Goal: Task Accomplishment & Management: Use online tool/utility

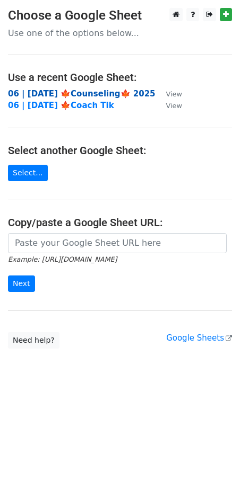
click at [81, 92] on strong "06 | OCT 8 🍁Counseling🍁 2025" at bounding box center [81, 94] width 147 height 10
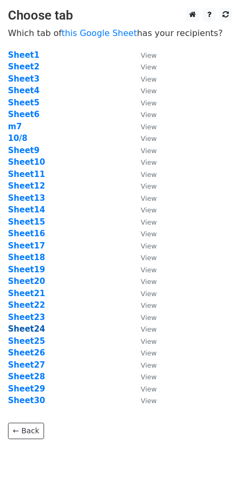
click at [33, 326] on strong "Sheet24" at bounding box center [26, 329] width 37 height 10
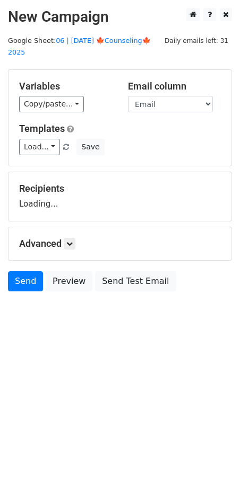
click at [37, 329] on html "New Campaign Daily emails left: 31 Google Sheet: 06 | OCT 8 🍁Counseling🍁 2025 V…" at bounding box center [120, 245] width 240 height 490
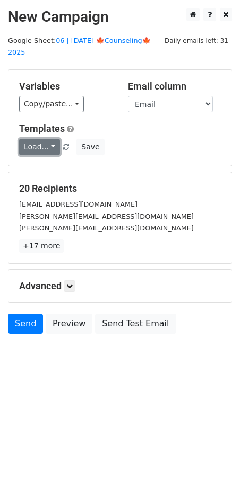
click at [42, 139] on link "Load..." at bounding box center [39, 147] width 41 height 16
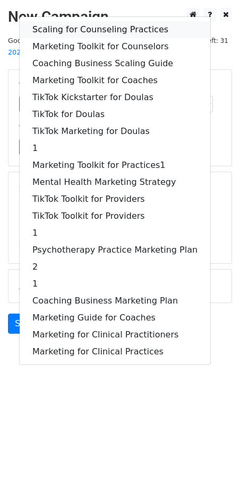
click at [80, 21] on link "Scaling for Counseling Practices" at bounding box center [115, 29] width 190 height 17
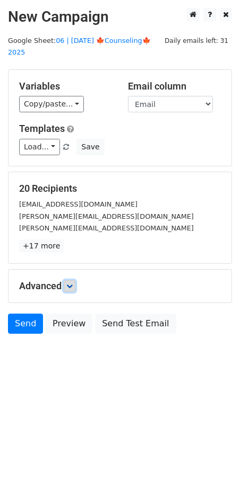
click at [72, 283] on icon at bounding box center [69, 286] width 6 height 6
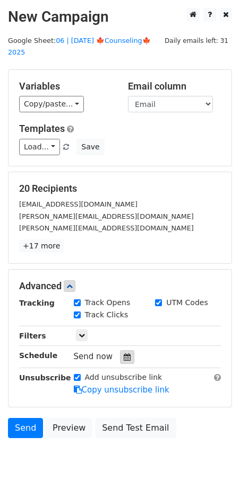
click at [123, 353] on icon at bounding box center [126, 356] width 7 height 7
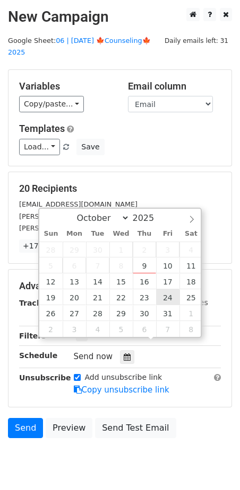
type input "2025-10-24 12:00"
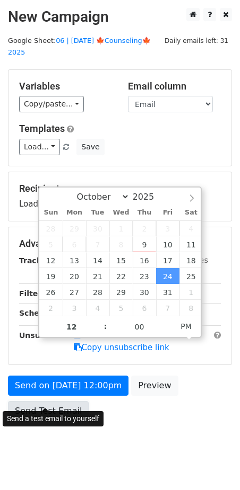
click at [60, 401] on link "Send Test Email" at bounding box center [48, 411] width 81 height 20
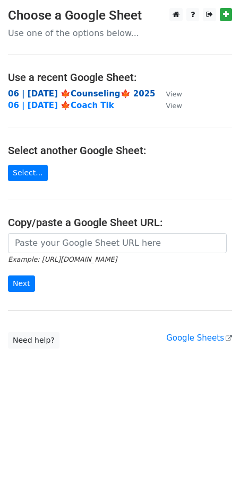
click at [58, 94] on strong "06 | OCT 8 🍁Counseling🍁 2025" at bounding box center [81, 94] width 147 height 10
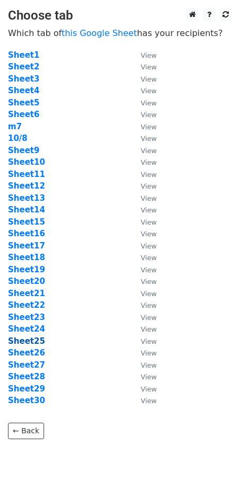
click at [23, 340] on strong "Sheet25" at bounding box center [26, 341] width 37 height 10
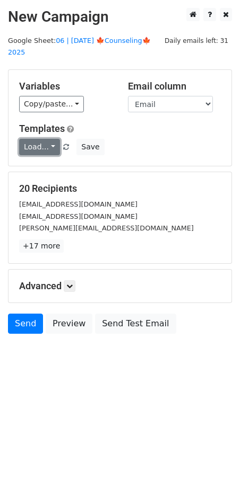
click at [39, 139] on link "Load..." at bounding box center [39, 147] width 41 height 16
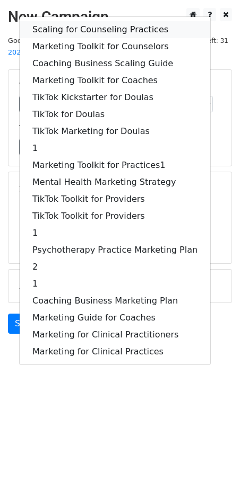
click at [84, 21] on link "Scaling for Counseling Practices" at bounding box center [115, 29] width 190 height 17
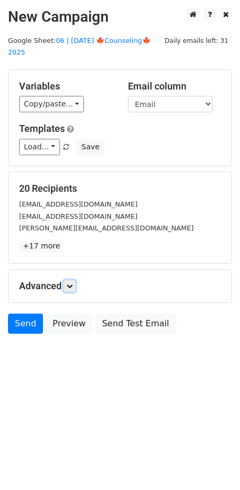
drag, startPoint x: 68, startPoint y: 273, endPoint x: 76, endPoint y: 281, distance: 11.3
click at [68, 280] on link at bounding box center [70, 286] width 12 height 12
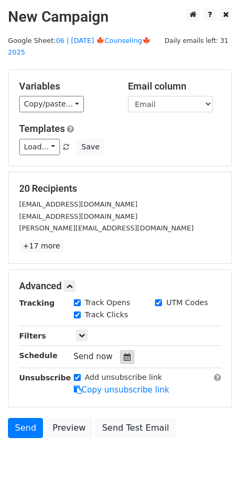
click at [123, 353] on icon at bounding box center [126, 356] width 7 height 7
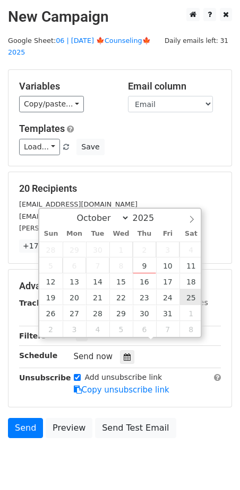
type input "2025-10-25 12:00"
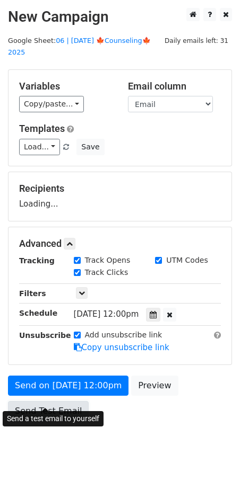
click at [60, 402] on form "Variables Copy/paste... {{Name}} {{Email}} Email column Name Email Templates Lo…" at bounding box center [120, 247] width 224 height 357
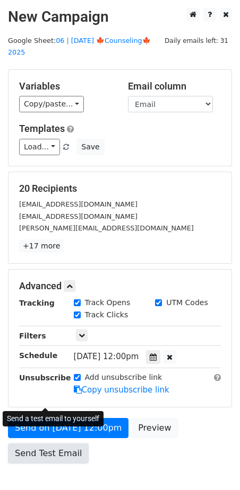
click at [10, 444] on link "Send Test Email" at bounding box center [48, 454] width 81 height 20
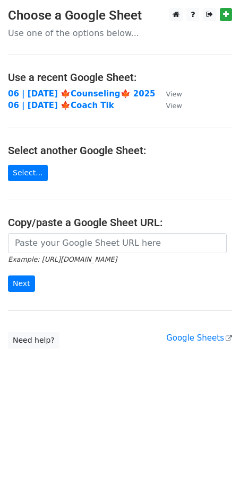
click at [98, 88] on td "06 | OCT 8 🍁Counseling🍁 2025" at bounding box center [81, 94] width 147 height 12
click at [73, 92] on strong "06 | OCT 8 🍁Counseling🍁 2025" at bounding box center [81, 94] width 147 height 10
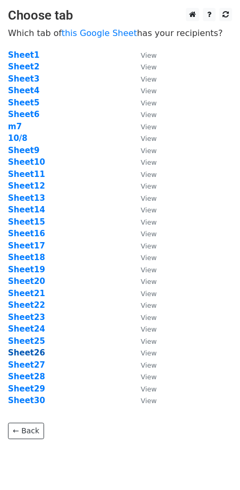
click at [30, 351] on strong "Sheet26" at bounding box center [26, 353] width 37 height 10
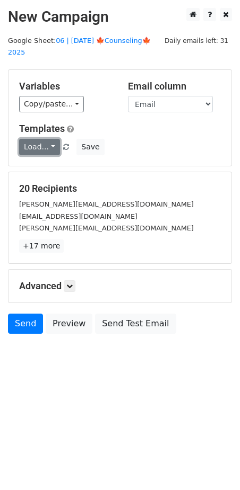
click at [41, 143] on link "Load..." at bounding box center [39, 147] width 41 height 16
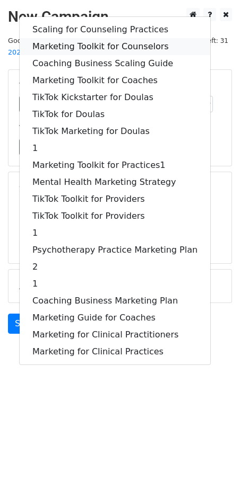
click at [94, 38] on link "Marketing Toolkit for Counselors" at bounding box center [115, 46] width 190 height 17
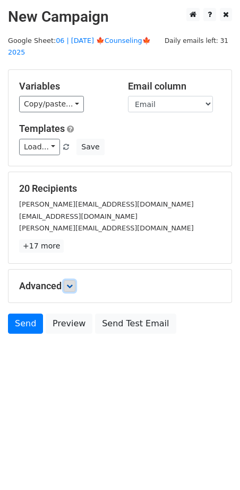
click at [66, 280] on link at bounding box center [70, 286] width 12 height 12
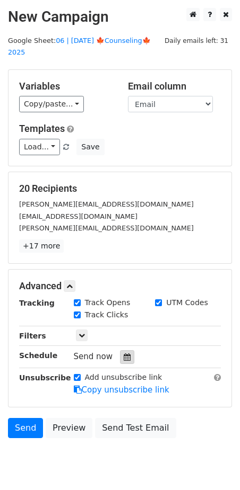
click at [123, 353] on icon at bounding box center [126, 356] width 7 height 7
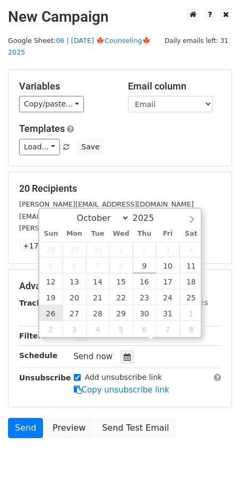
type input "[DATE] 12:00"
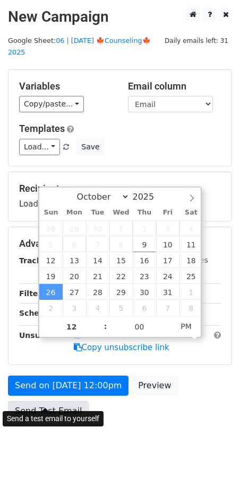
click at [81, 401] on link "Send Test Email" at bounding box center [48, 411] width 81 height 20
